Goal: Register for event/course

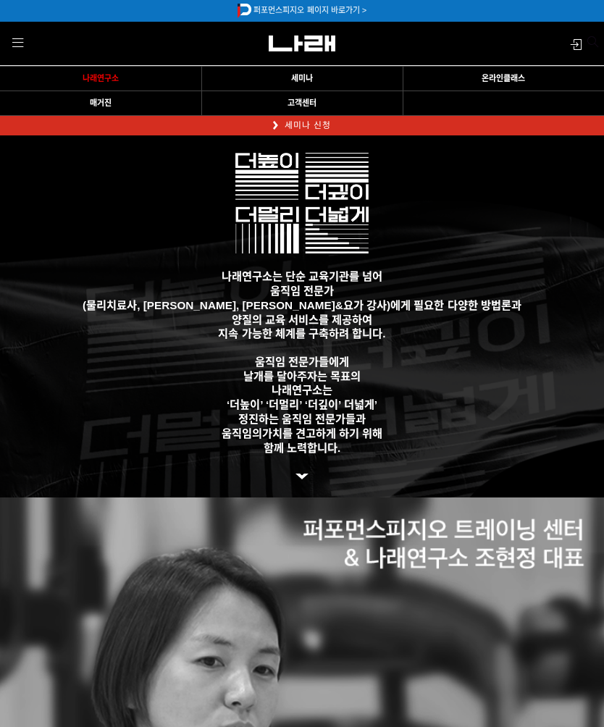
click at [266, 132] on link "세미나 신청" at bounding box center [302, 126] width 72 height 20
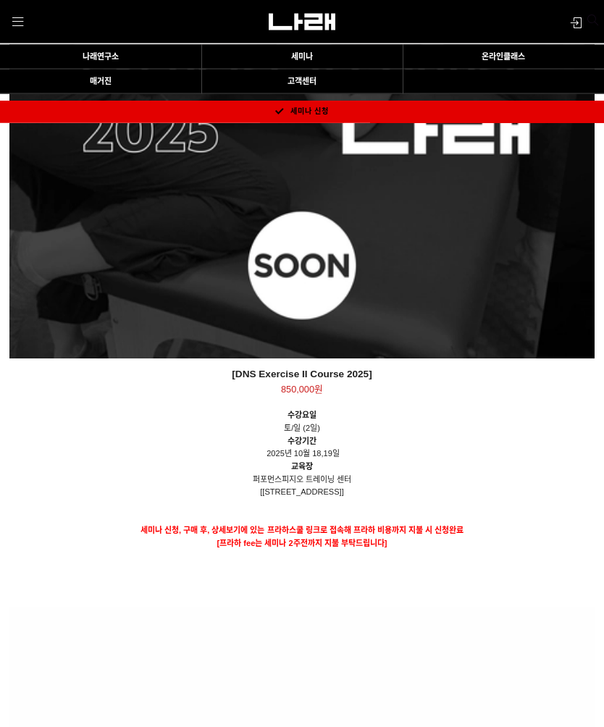
scroll to position [1268, 0]
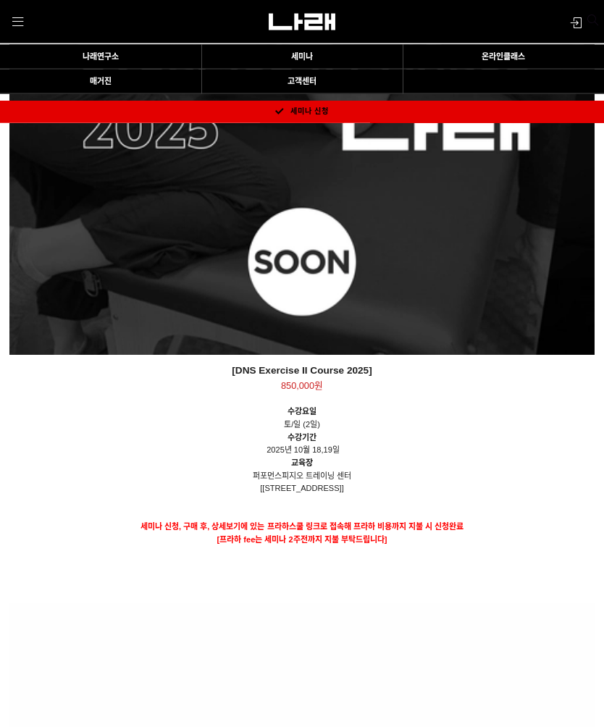
click at [547, 342] on div "[DNS Exercise II Course 2025] 850,000원 TIME SALE" at bounding box center [302, 63] width 586 height 586
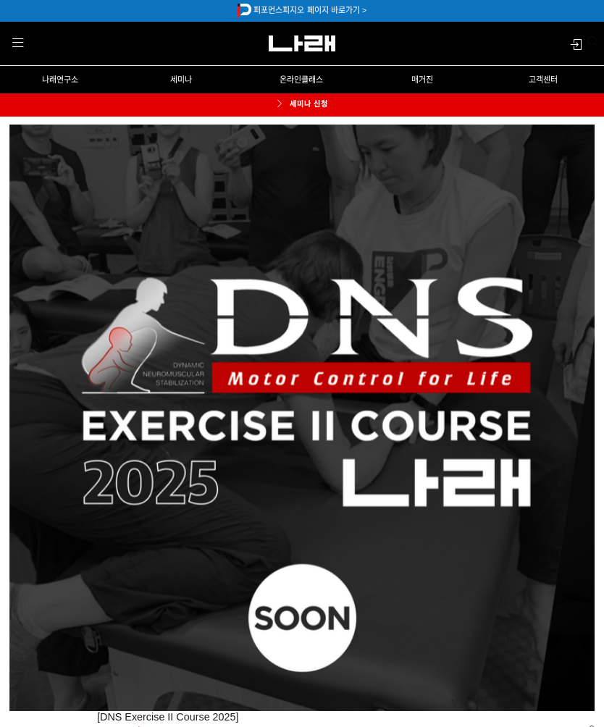
click at [315, 117] on link "세미나 신청" at bounding box center [302, 104] width 83 height 23
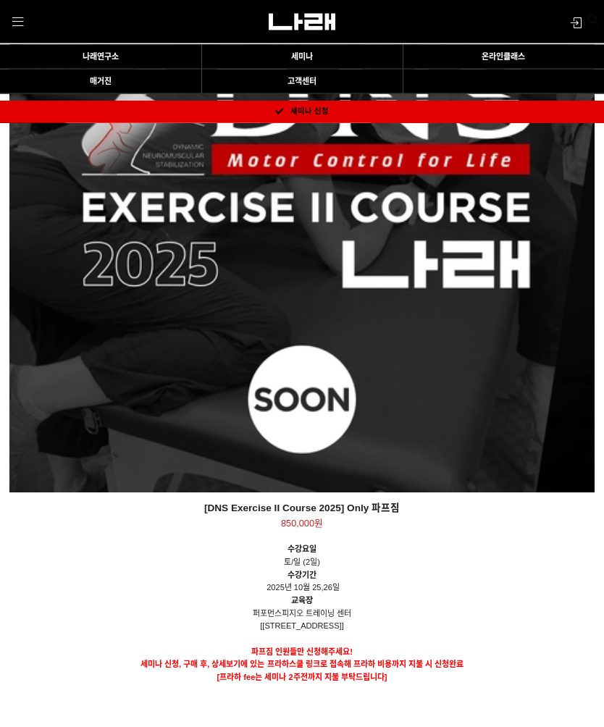
scroll to position [298, 0]
click at [479, 429] on div "[DNS Exercise II Course 2025] Only 파프짐 850,000원 TIME SALE" at bounding box center [302, 200] width 586 height 586
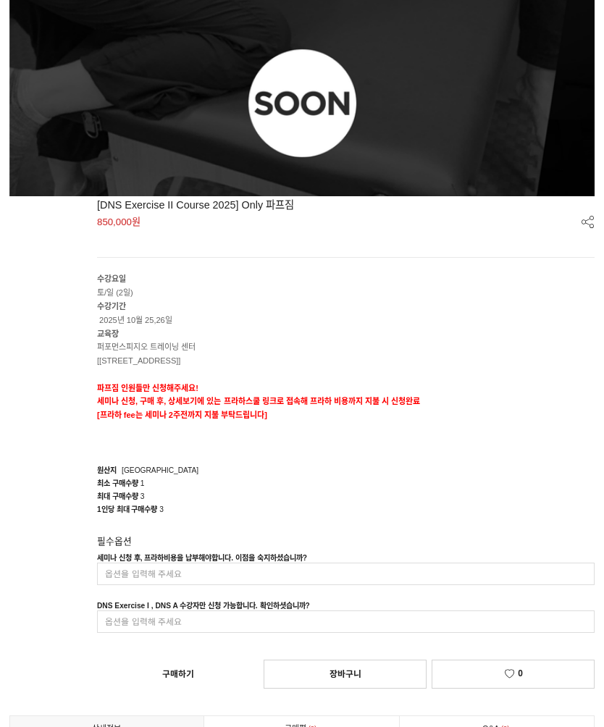
scroll to position [340, 0]
